Goal: Transaction & Acquisition: Book appointment/travel/reservation

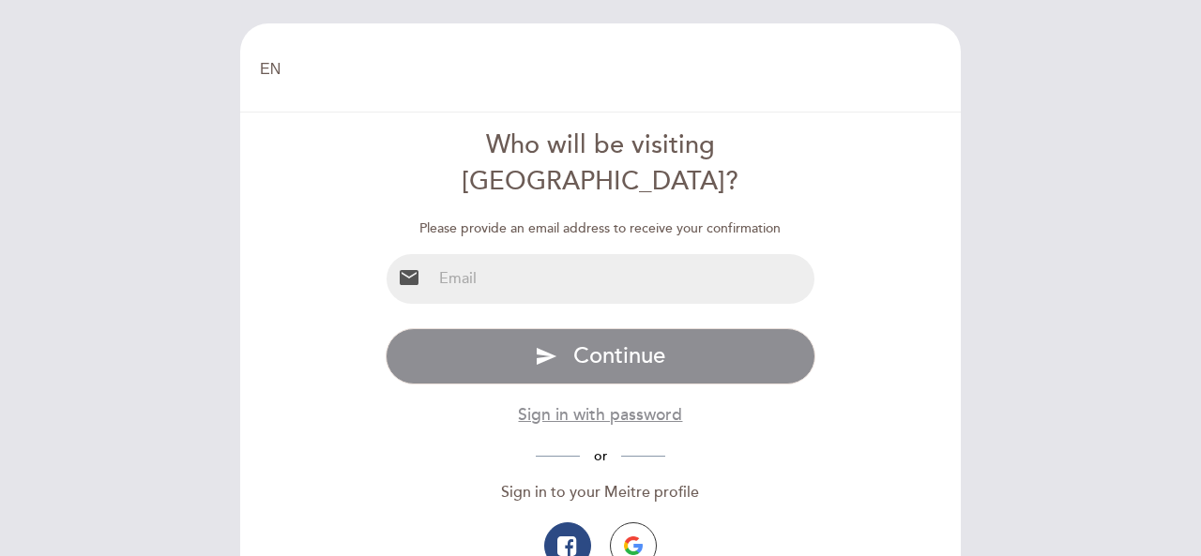
click at [506, 254] on input "email" at bounding box center [623, 279] width 384 height 50
type input "[EMAIL_ADDRESS][DOMAIN_NAME]"
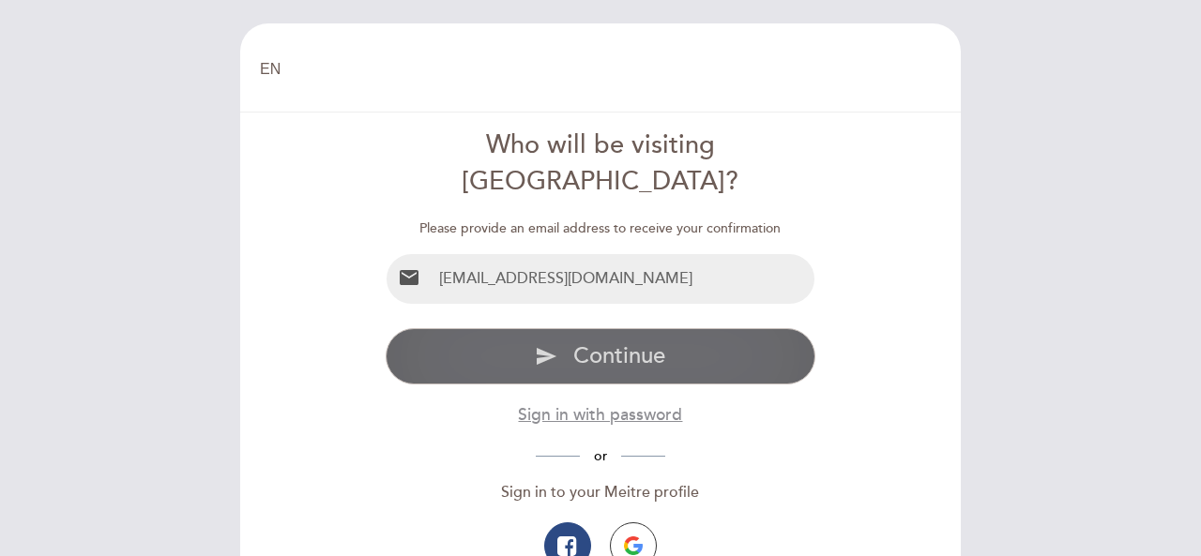
click at [625, 342] on span "Continue" at bounding box center [619, 355] width 92 height 27
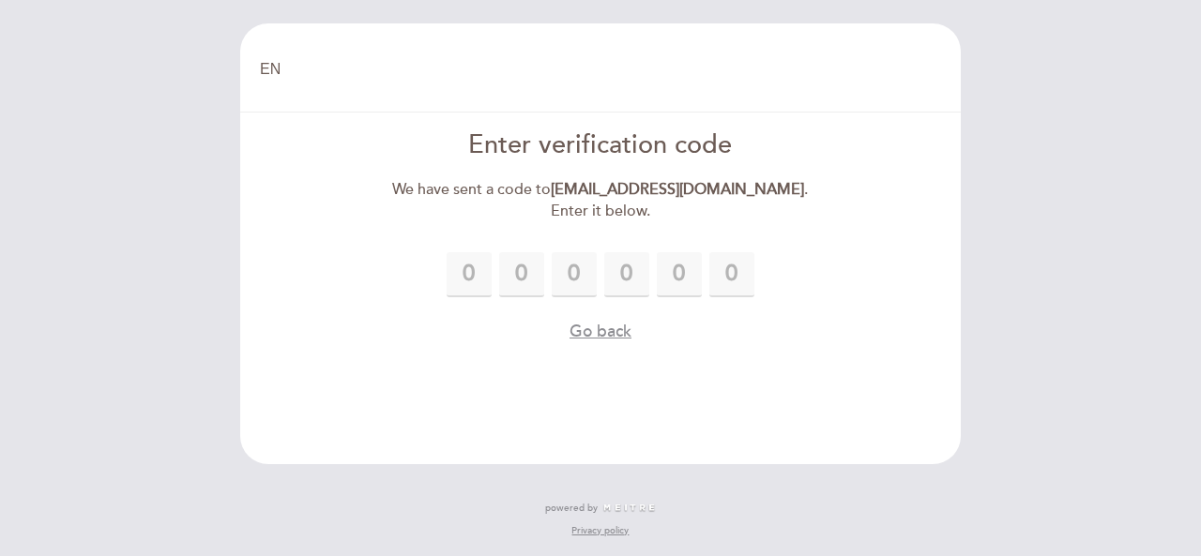
type input "8"
type input "7"
type input "5"
type input "1"
type input "0"
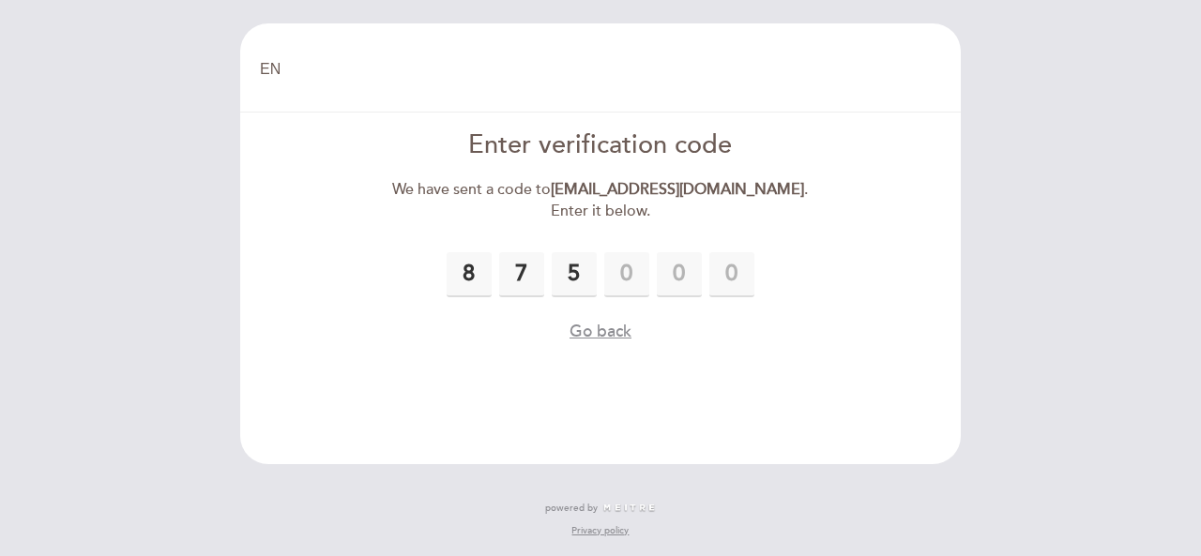
type input "0"
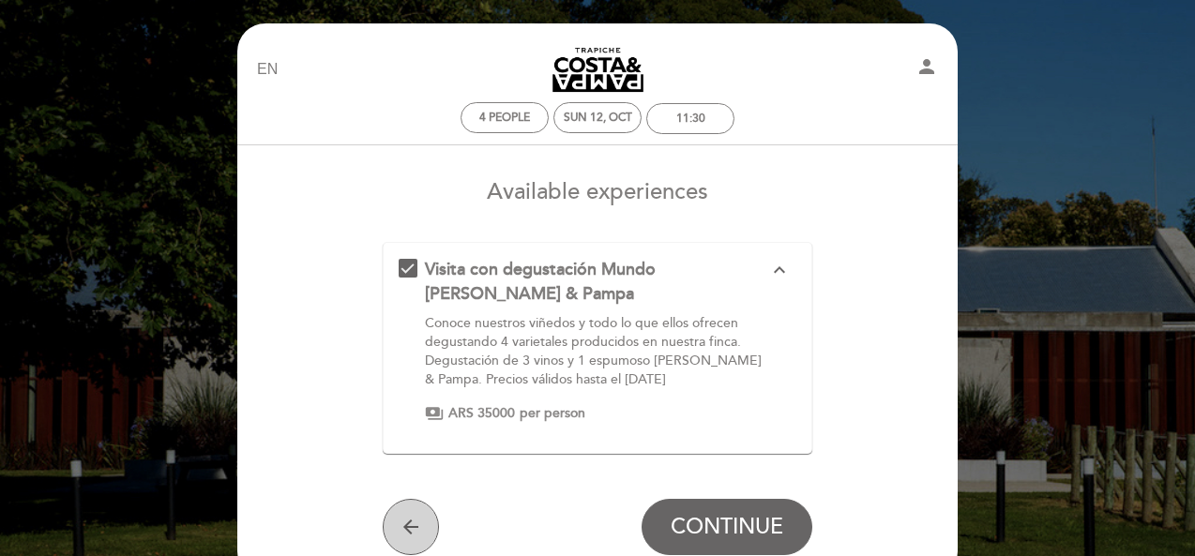
click at [403, 524] on icon "arrow_back" at bounding box center [411, 527] width 23 height 23
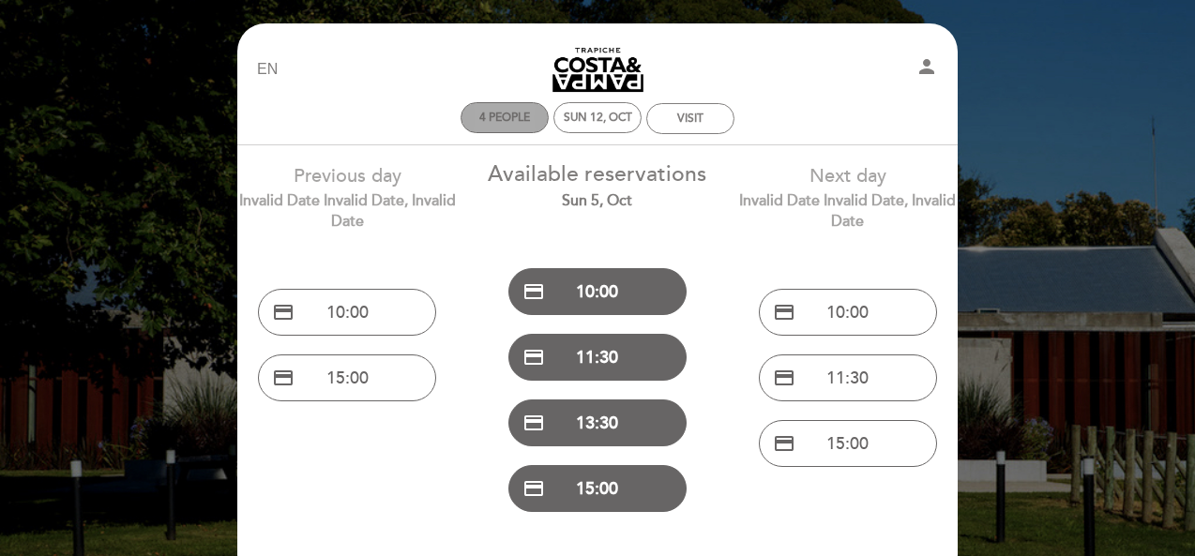
click at [513, 115] on span "4 people" at bounding box center [504, 118] width 51 height 14
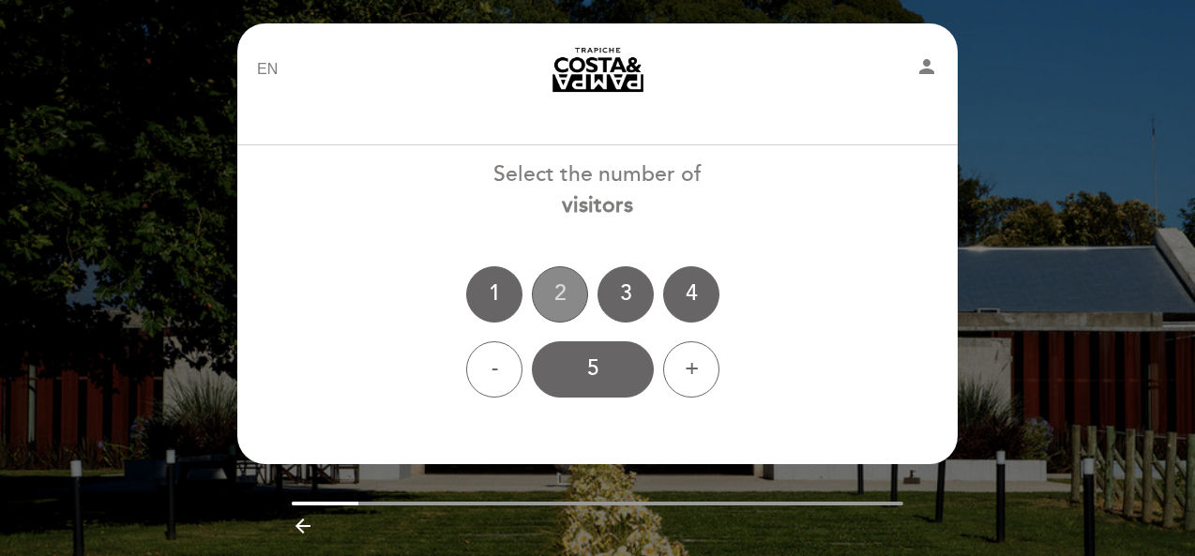
click at [568, 285] on div "2" at bounding box center [560, 294] width 56 height 56
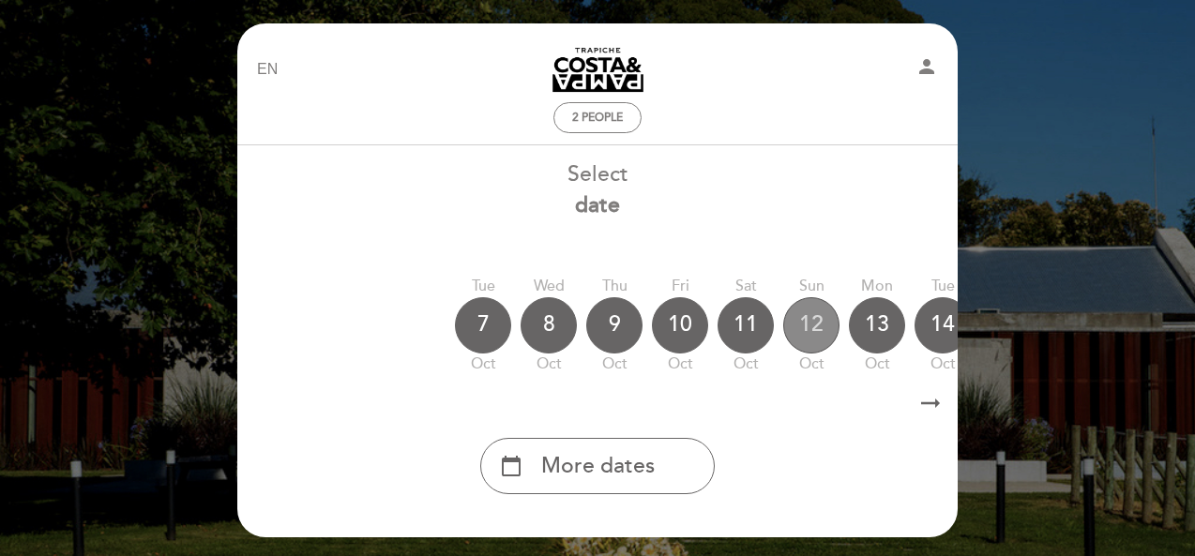
click at [811, 334] on div "12" at bounding box center [811, 325] width 56 height 56
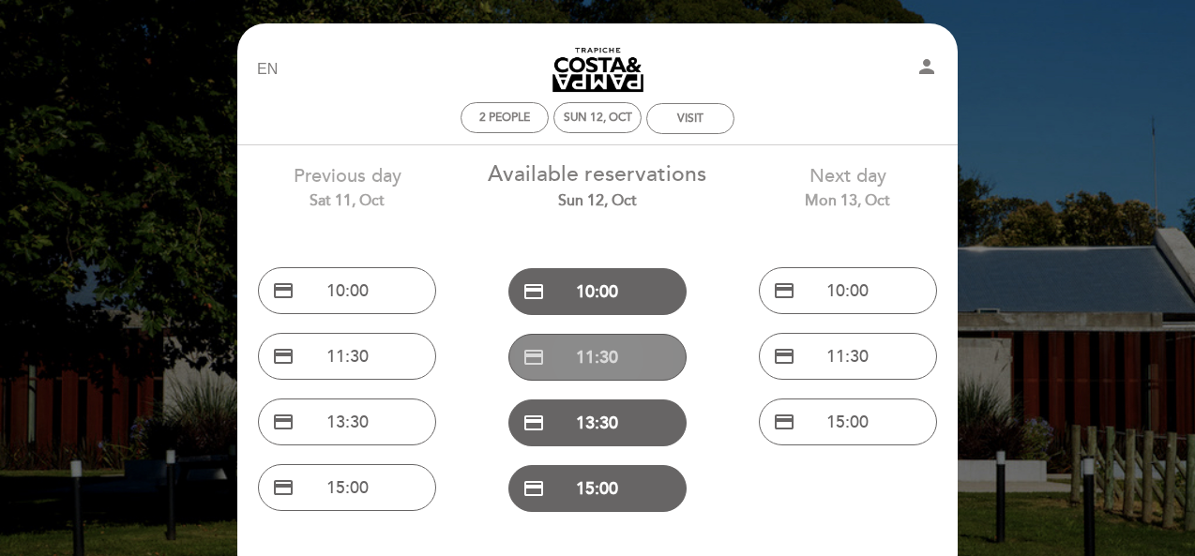
click at [631, 357] on button "credit_card 11:30" at bounding box center [597, 357] width 178 height 47
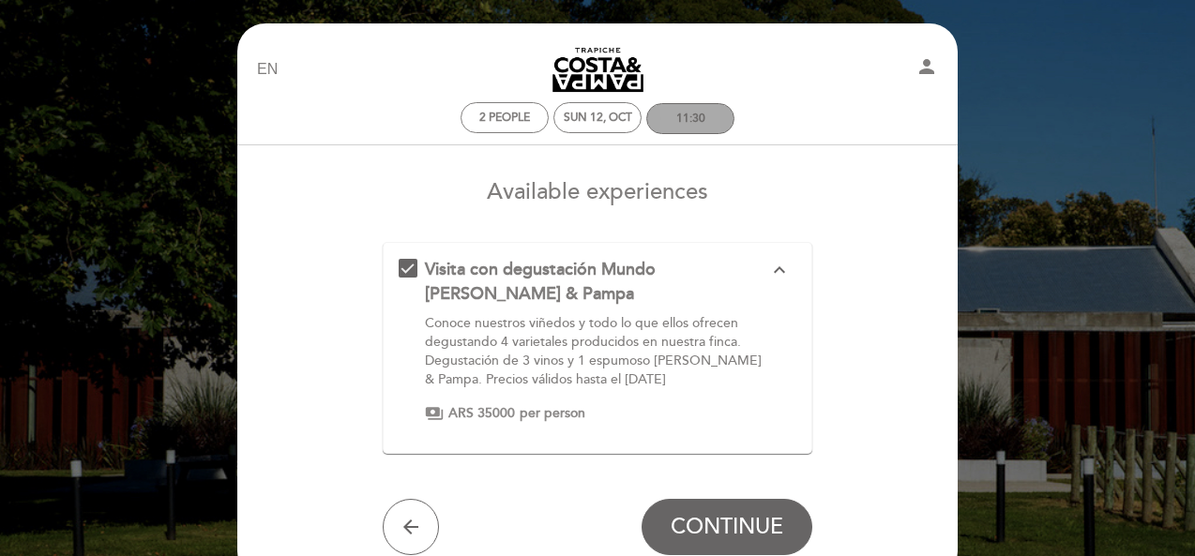
click at [694, 122] on div "11:30" at bounding box center [690, 119] width 29 height 14
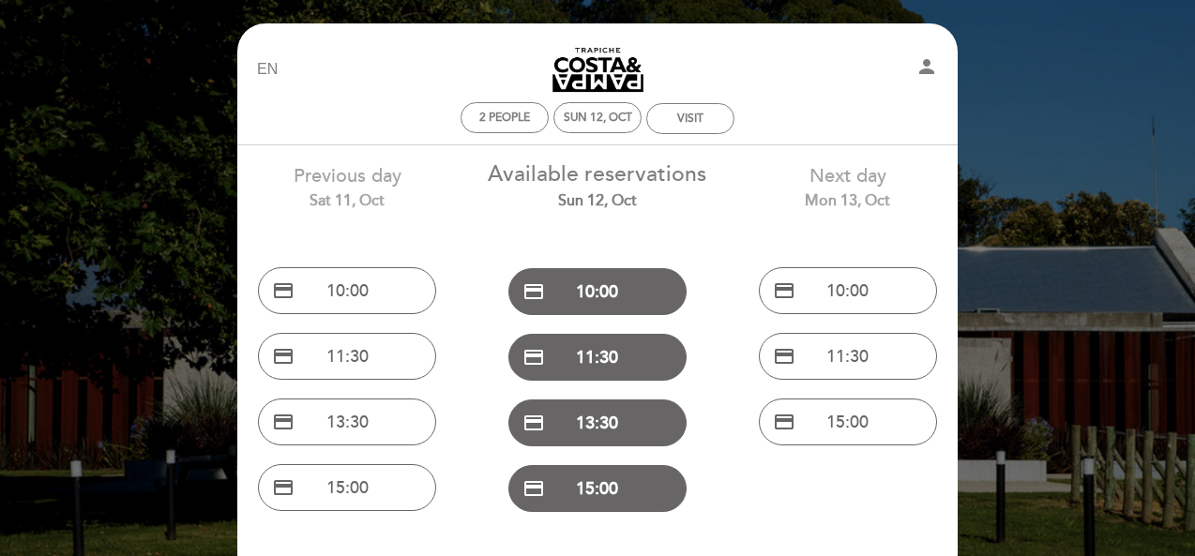
click at [1074, 67] on div "EN ES PT Costa y Pampa person 2 people Sun 12, Oct VISIT Welcome Welcome, Julie…" at bounding box center [597, 368] width 1195 height 736
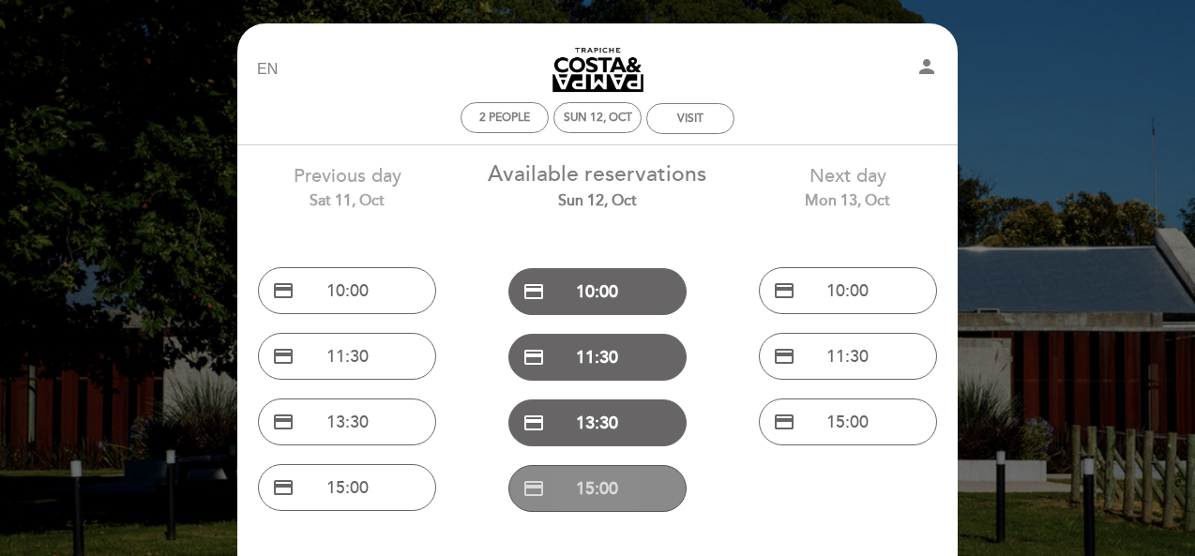
click at [651, 490] on button "credit_card 15:00" at bounding box center [597, 488] width 178 height 47
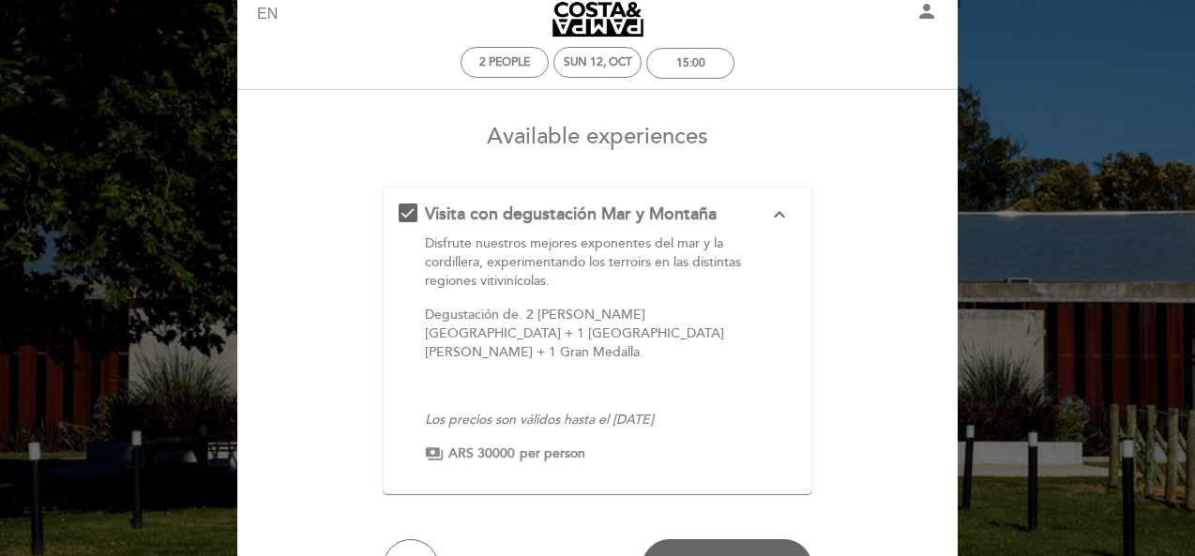
scroll to position [94, 0]
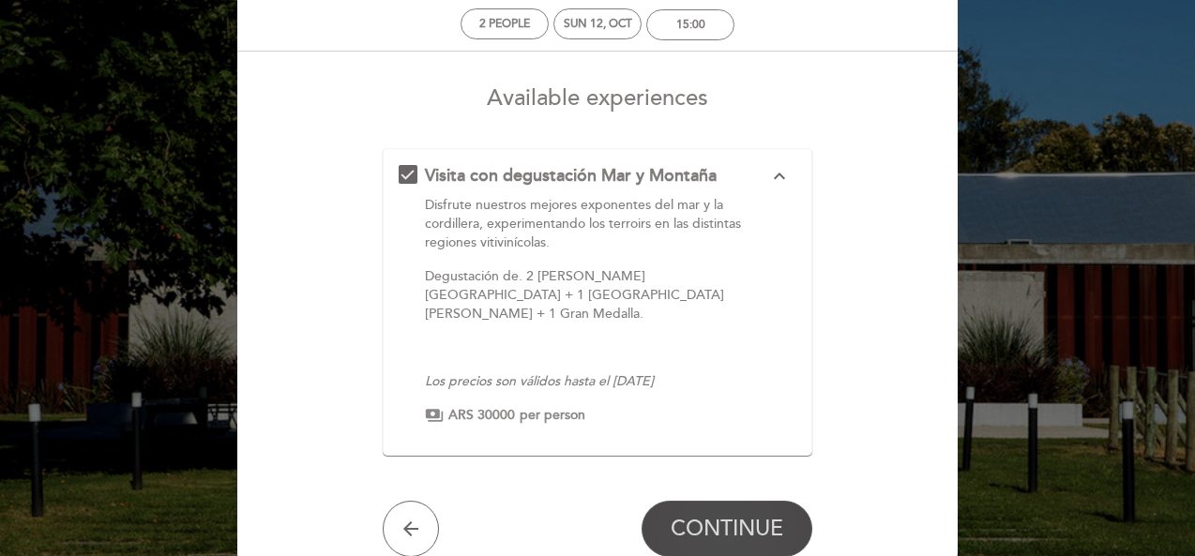
click at [767, 516] on span "CONTINUE" at bounding box center [727, 529] width 113 height 26
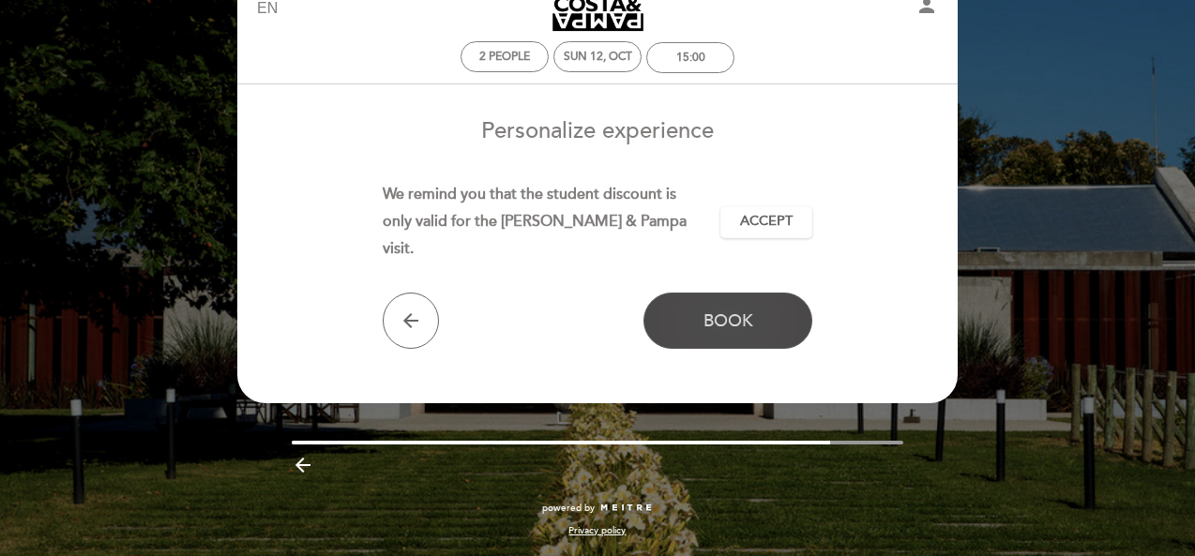
click at [755, 293] on button "Book" at bounding box center [727, 321] width 169 height 56
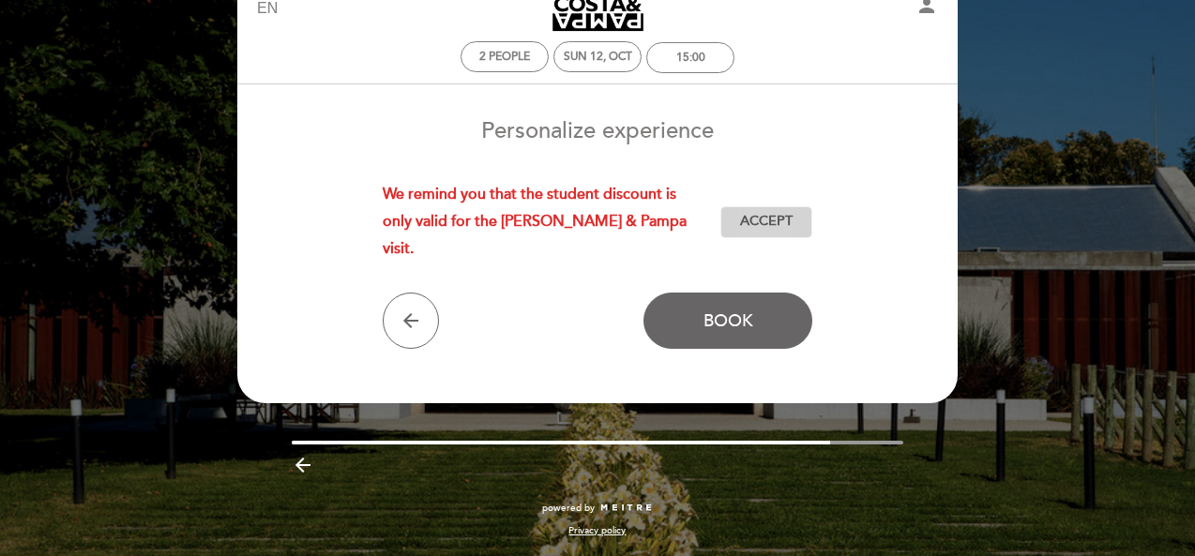
click at [767, 212] on span "Accept" at bounding box center [766, 222] width 53 height 20
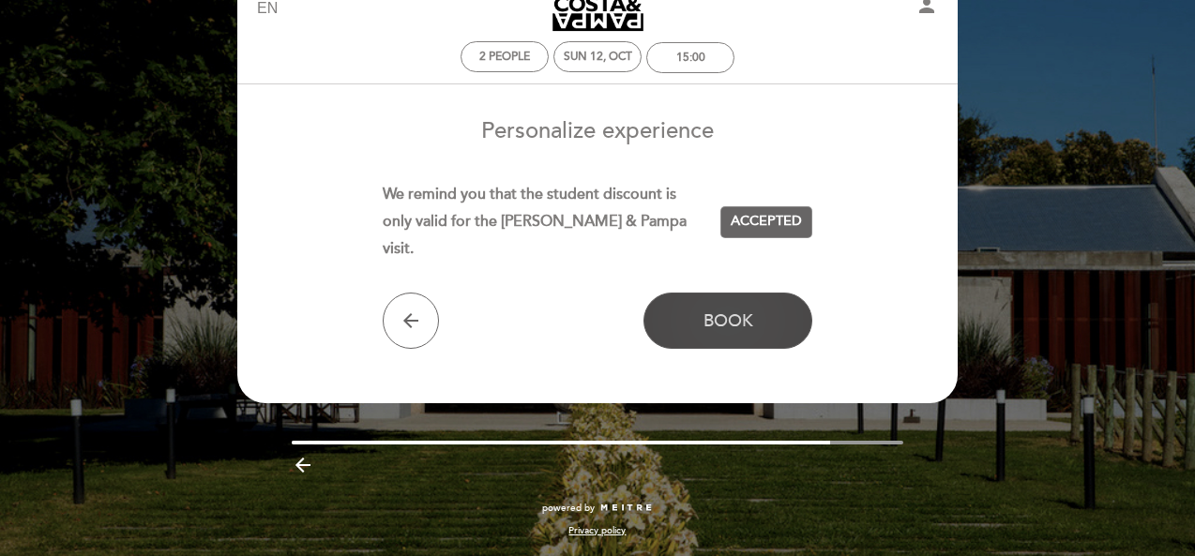
click at [734, 310] on span "Book" at bounding box center [729, 320] width 50 height 21
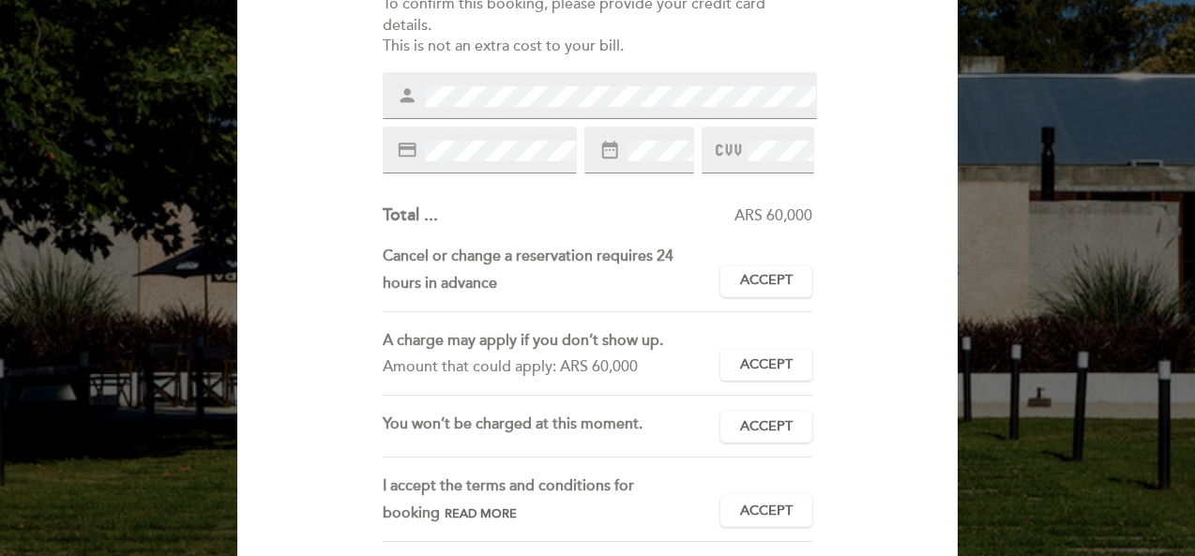
scroll to position [281, 0]
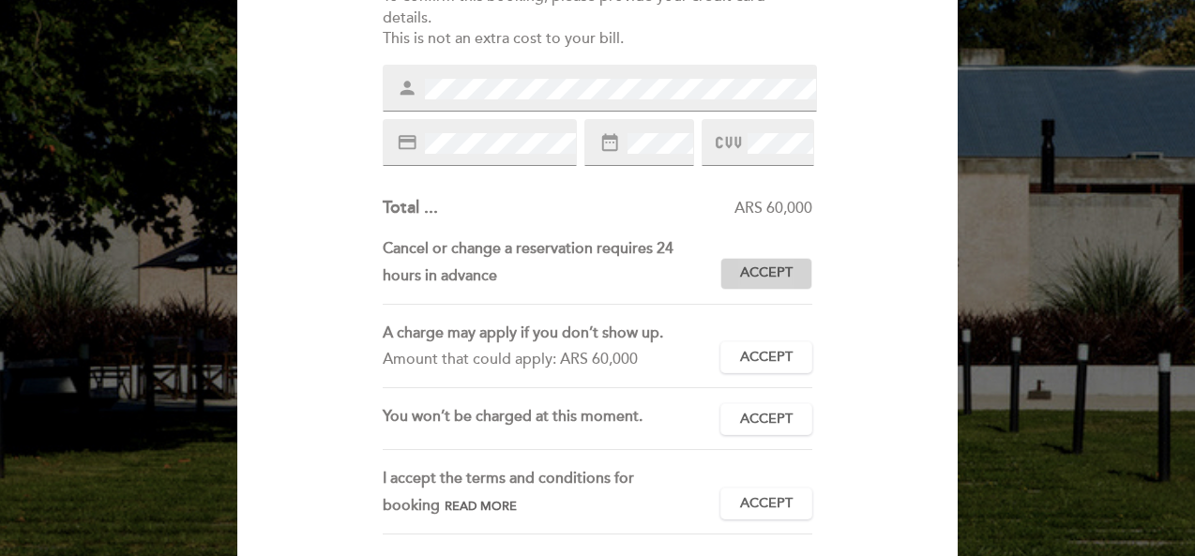
click at [782, 269] on span "Accept" at bounding box center [766, 274] width 53 height 20
click at [756, 361] on span "Accept" at bounding box center [766, 358] width 53 height 20
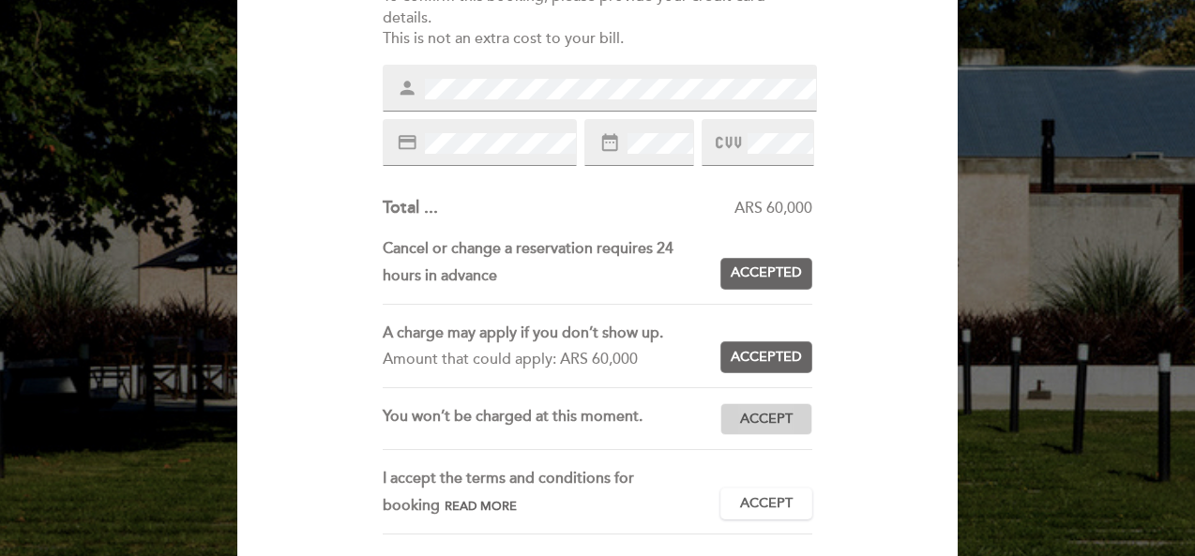
click at [765, 419] on span "Accept" at bounding box center [766, 420] width 53 height 20
click at [756, 500] on span "Accept" at bounding box center [766, 504] width 53 height 20
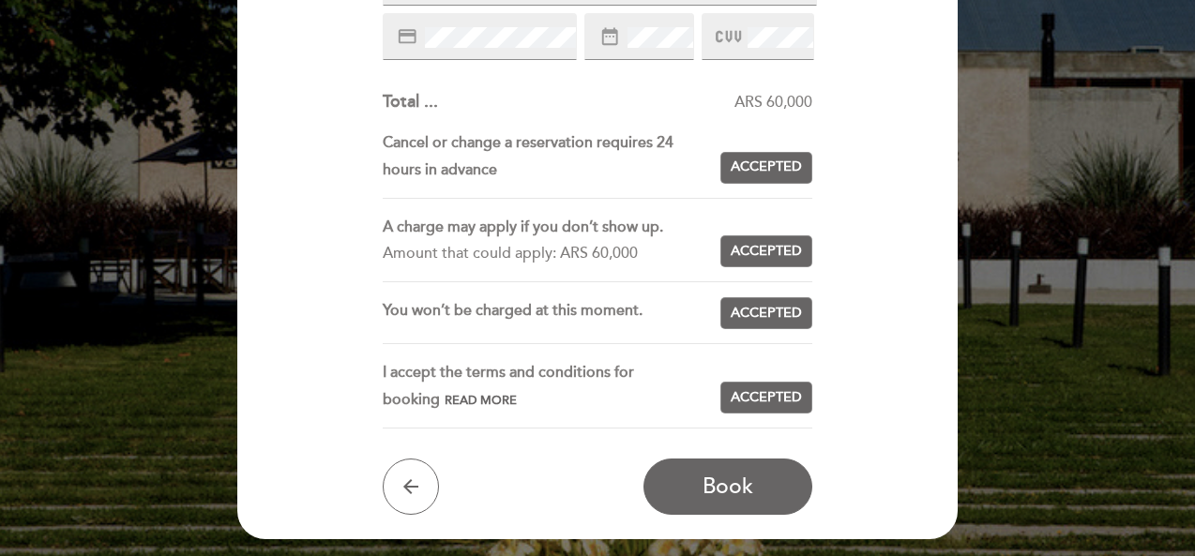
scroll to position [469, 0]
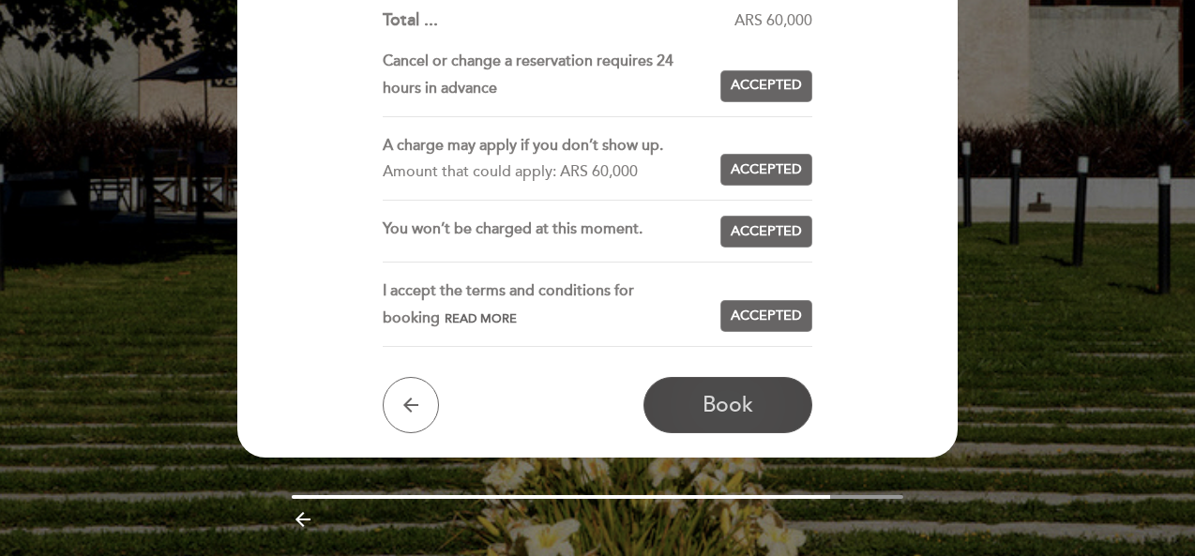
click at [771, 393] on button "Book" at bounding box center [727, 405] width 169 height 56
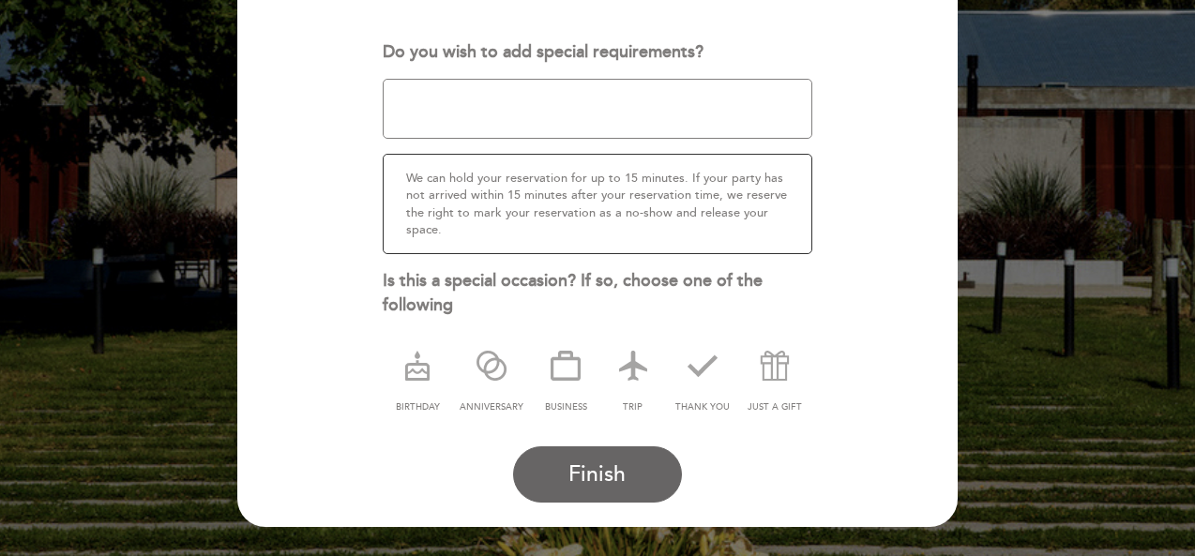
scroll to position [281, 0]
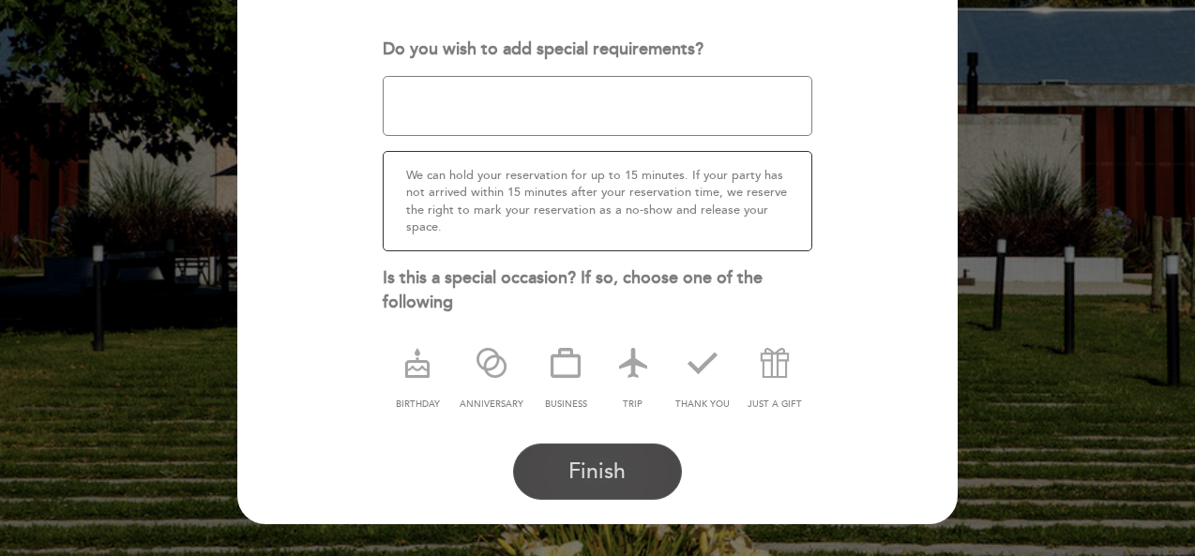
click at [636, 477] on button "Finish" at bounding box center [597, 472] width 169 height 56
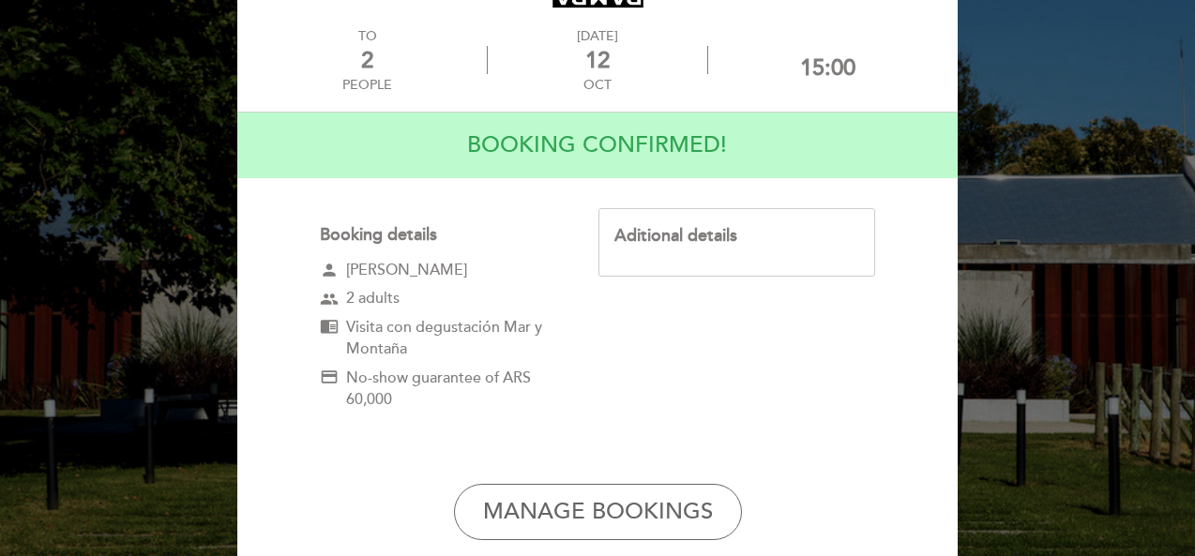
scroll to position [0, 0]
